Goal: Information Seeking & Learning: Learn about a topic

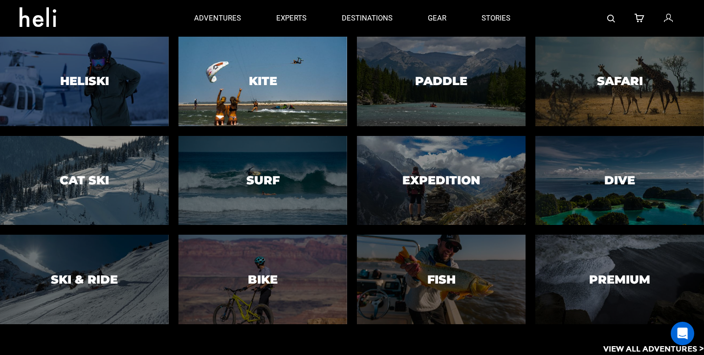
click at [243, 99] on div at bounding box center [263, 81] width 172 height 91
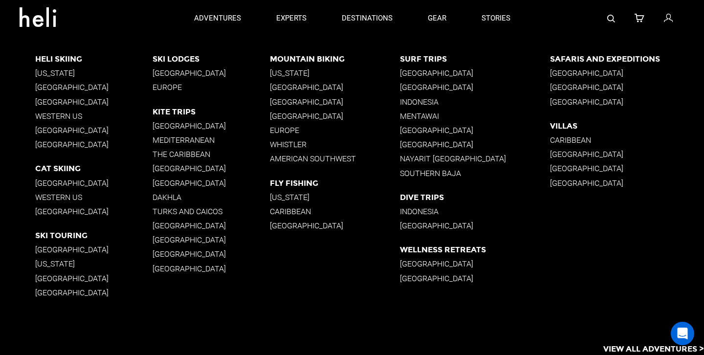
click at [165, 183] on p "[GEOGRAPHIC_DATA]" at bounding box center [211, 182] width 117 height 9
click at [164, 172] on p "[GEOGRAPHIC_DATA]" at bounding box center [211, 168] width 117 height 9
